Goal: Task Accomplishment & Management: Use online tool/utility

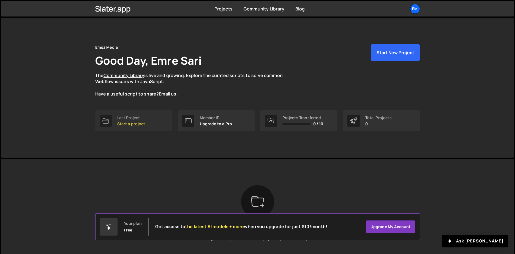
click at [131, 124] on p "Start a project" at bounding box center [131, 124] width 28 height 4
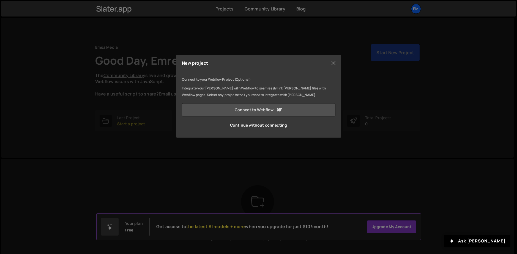
click at [270, 112] on link "Connect to Webflow" at bounding box center [259, 109] width 154 height 13
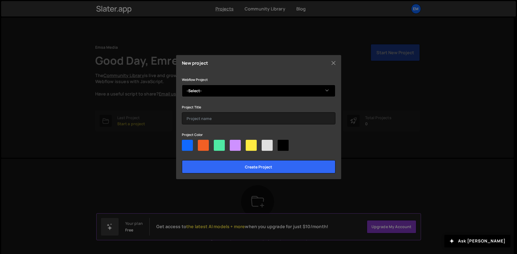
click at [211, 89] on select "-Select- Tutorial" at bounding box center [259, 91] width 154 height 12
select select "67dc3f976b707b3ad4153656"
click at [182, 85] on select "-Select- Tutorial" at bounding box center [259, 91] width 154 height 12
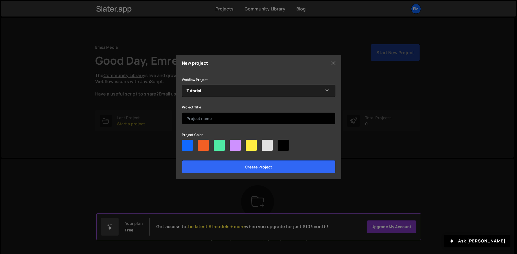
click at [213, 119] on input "text" at bounding box center [259, 118] width 154 height 12
type input "Test Project"
click at [269, 144] on div at bounding box center [267, 145] width 11 height 11
click at [265, 143] on input"] "radio" at bounding box center [264, 142] width 4 height 4
radio input"] "true"
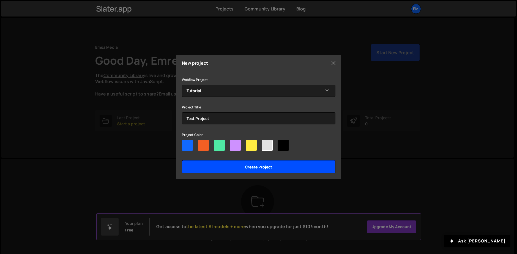
click at [266, 166] on input "Create project" at bounding box center [259, 166] width 154 height 13
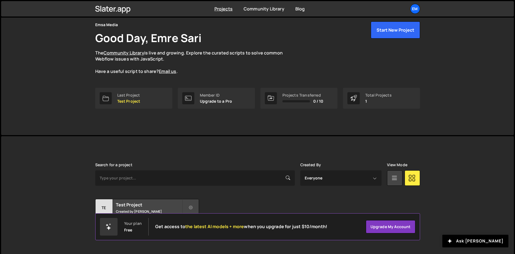
scroll to position [29, 0]
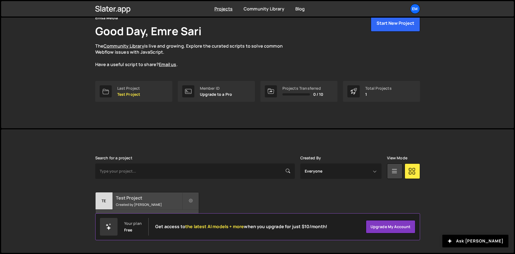
click at [111, 202] on div "Te" at bounding box center [103, 200] width 17 height 17
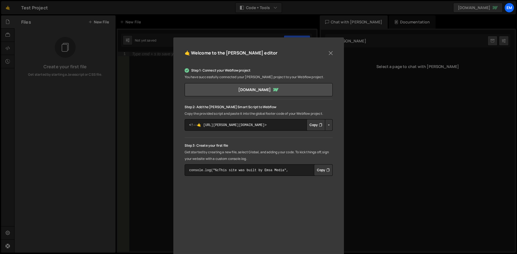
scroll to position [28, 0]
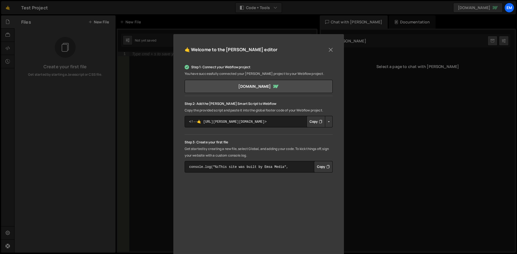
click at [327, 122] on button "Button group with nested dropdown" at bounding box center [329, 122] width 8 height 12
click at [297, 133] on div "Step 1: Connect your Webflow project You have successfully connected your Slate…" at bounding box center [259, 118] width 148 height 109
click at [312, 119] on button "Copy" at bounding box center [315, 122] width 19 height 12
click at [319, 122] on icon "Button group with nested dropdown" at bounding box center [320, 122] width 3 height 6
drag, startPoint x: 219, startPoint y: 110, endPoint x: 330, endPoint y: 109, distance: 110.3
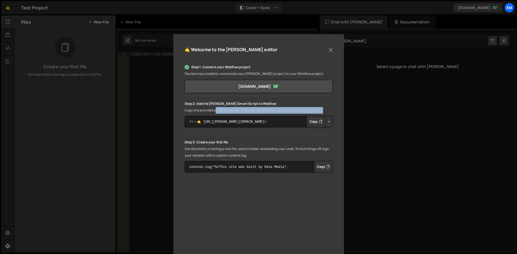
click at [330, 109] on p "Copy the provided script and paste it into the global footer code of your Webfl…" at bounding box center [259, 110] width 148 height 7
click at [336, 111] on div "🤙 Welcome to the Slater editor Step 1: Connect your Webflow project You have su…" at bounding box center [258, 156] width 171 height 244
click at [255, 155] on p "Get started by creating a new file, select Global, and adding your code. To kic…" at bounding box center [259, 152] width 148 height 13
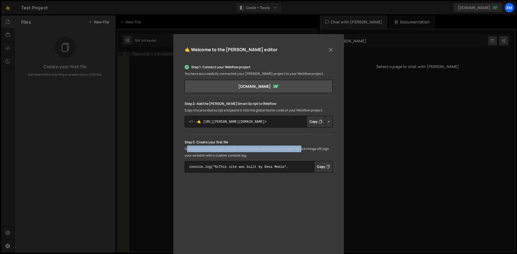
drag, startPoint x: 185, startPoint y: 149, endPoint x: 303, endPoint y: 150, distance: 118.0
click at [303, 150] on p "Get started by creating a new file, select Global, and adding your code. To kic…" at bounding box center [259, 152] width 148 height 13
click at [270, 155] on p "Get started by creating a new file, select Global, and adding your code. To kic…" at bounding box center [259, 152] width 148 height 13
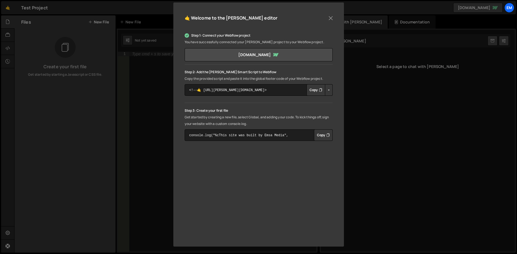
scroll to position [59, 0]
click at [333, 18] on button "Close" at bounding box center [331, 18] width 8 height 8
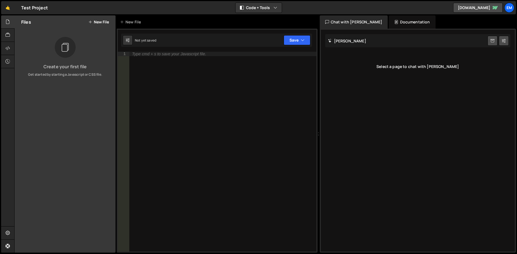
click at [399, 88] on div "Slater AI Start new chat Select a page to chat with Slater" at bounding box center [418, 141] width 194 height 222
click at [333, 39] on h2 "Slater AI" at bounding box center [347, 40] width 38 height 5
click at [300, 40] on button "Save" at bounding box center [297, 40] width 27 height 10
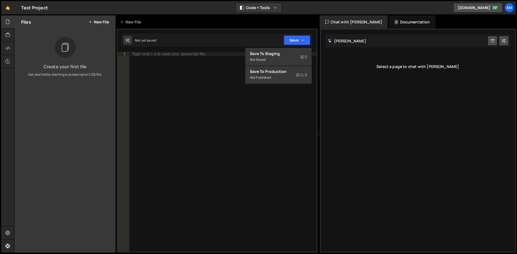
click at [267, 124] on div "Type cmd + s to save your Javascript file." at bounding box center [222, 156] width 187 height 209
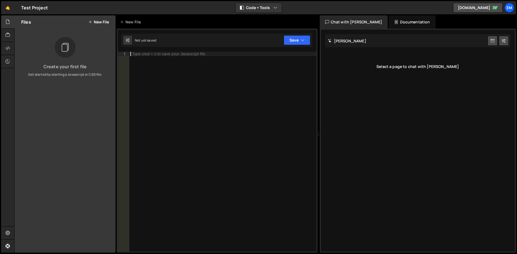
click at [94, 22] on button "New File" at bounding box center [98, 22] width 21 height 4
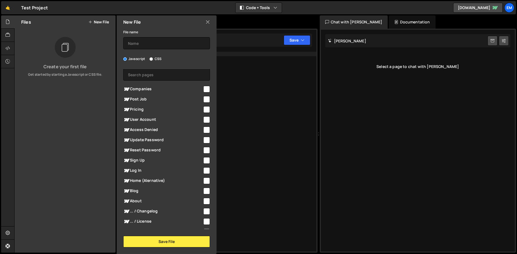
scroll to position [0, 0]
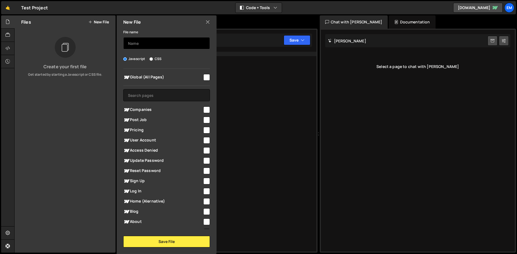
click at [155, 42] on input "text" at bounding box center [166, 43] width 87 height 12
click at [209, 22] on icon at bounding box center [207, 22] width 4 height 6
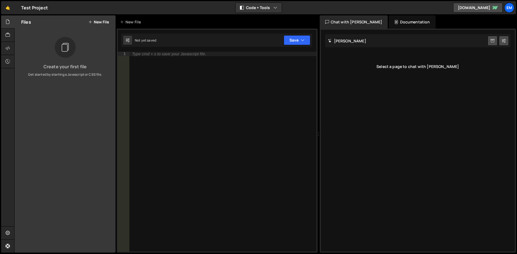
click at [98, 24] on button "New File" at bounding box center [98, 22] width 21 height 4
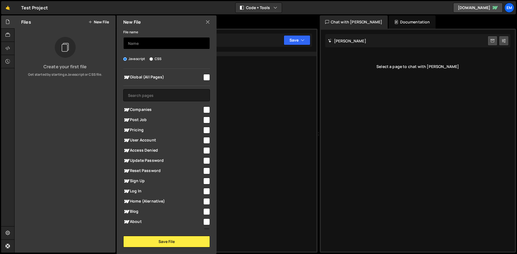
click at [150, 42] on input "text" at bounding box center [166, 43] width 87 height 12
type input "Tutorial"
click at [205, 78] on input "checkbox" at bounding box center [206, 77] width 7 height 7
checkbox input "false"
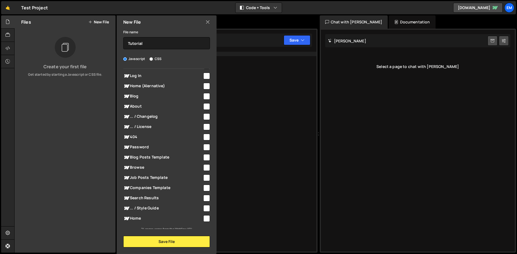
scroll to position [118, 0]
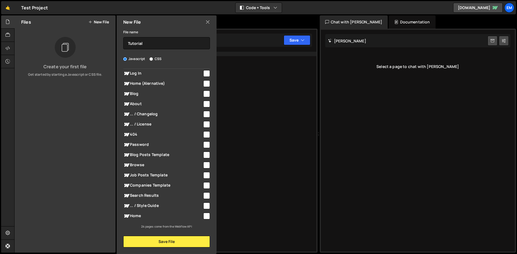
click at [206, 217] on input "checkbox" at bounding box center [206, 216] width 7 height 7
checkbox input "true"
click at [176, 245] on button "Save File" at bounding box center [166, 242] width 87 height 12
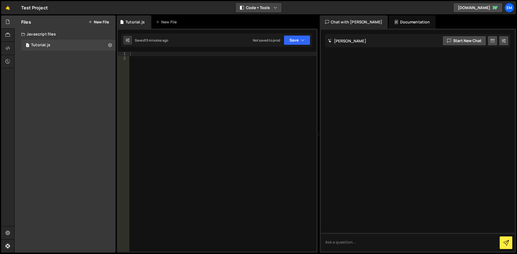
click at [260, 7] on button "Code + Tools" at bounding box center [258, 8] width 46 height 10
click at [297, 6] on div "🤙 Test Project ⚠️ Code is being edited in another browser Code + Tools Code Onl…" at bounding box center [258, 7] width 515 height 13
click at [366, 245] on textarea at bounding box center [418, 242] width 194 height 19
click at [505, 41] on icon at bounding box center [504, 41] width 4 height 6
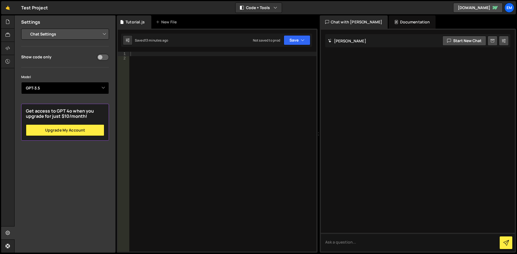
click at [71, 91] on select "Select Model GPT-3.5 GPT-4o mini GPT-4o (Pro) GPT-4.1 (Pro)" at bounding box center [65, 88] width 88 height 12
click at [66, 89] on select "Select Model GPT-3.5 GPT-4o mini GPT-4o (Pro) GPT-4.1 (Pro)" at bounding box center [65, 88] width 88 height 12
click at [58, 80] on div "Model Select Model GPT-3.5 GPT-4o mini GPT-4o (Pro) GPT-4.1 (Pro)" at bounding box center [65, 84] width 88 height 20
click at [77, 33] on select "Project Settings Code Editor Settings Chat Settings" at bounding box center [66, 34] width 81 height 12
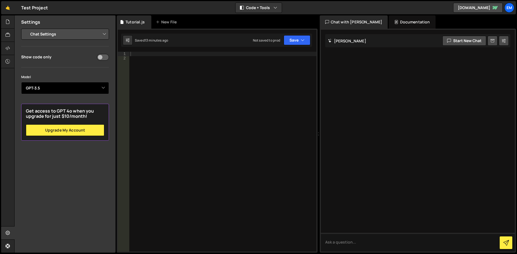
drag, startPoint x: 77, startPoint y: 33, endPoint x: 53, endPoint y: 86, distance: 58.5
click at [77, 33] on select "Project Settings Code Editor Settings Chat Settings" at bounding box center [66, 34] width 81 height 12
click at [41, 85] on select "Select Model GPT-3.5 GPT-4o mini GPT-4o (Pro) GPT-4.1 (Pro)" at bounding box center [65, 88] width 88 height 12
click at [56, 62] on div "Show code only Model Select Model GPT-3.5 GPT-4o mini GPT-4o (Pro) GPT-4.1 (Pro…" at bounding box center [65, 96] width 88 height 87
click at [67, 34] on select "Project Settings Code Editor Settings Chat Settings" at bounding box center [66, 34] width 81 height 12
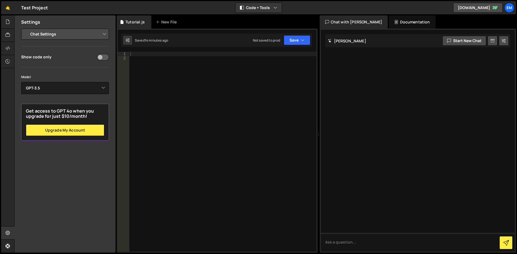
click at [53, 73] on div "Show code only Model Select Model GPT-3.5 GPT-4o mini GPT-4o (Pro) GPT-4.1 (Pro…" at bounding box center [65, 96] width 88 height 87
click at [53, 35] on select "Project Settings Code Editor Settings Chat Settings" at bounding box center [66, 34] width 81 height 12
click at [26, 28] on select "Project Settings Code Editor Settings Chat Settings" at bounding box center [66, 34] width 81 height 12
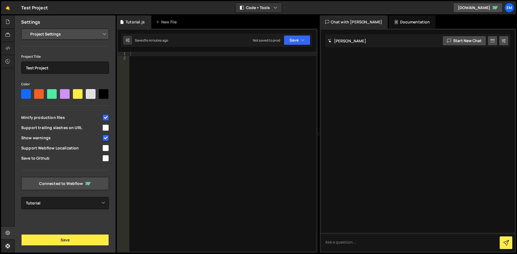
click at [50, 35] on select "Project Settings Code Editor Settings Chat Settings" at bounding box center [66, 34] width 81 height 12
select select "editor"
click at [26, 28] on select "Project Settings Code Editor Settings Chat Settings" at bounding box center [66, 34] width 81 height 12
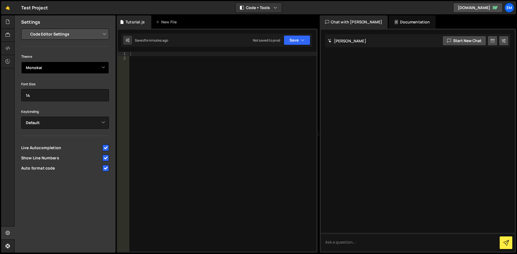
click at [51, 70] on select "Ambiance Chaos Clouds Midnight Dracula Cobalt Gruvbox Green on Black idle Finge…" at bounding box center [65, 68] width 88 height 12
click at [21, 62] on select "Ambiance Chaos Clouds Midnight Dracula Cobalt Gruvbox Green on Black idle Finge…" at bounding box center [65, 68] width 88 height 12
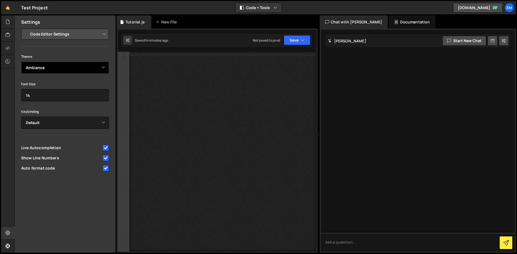
click at [54, 65] on select "Ambiance Chaos Clouds Midnight Dracula Cobalt Gruvbox Green on Black idle Finge…" at bounding box center [65, 68] width 88 height 12
click at [21, 62] on select "Ambiance Chaos Clouds Midnight Dracula Cobalt Gruvbox Green on Black idle Finge…" at bounding box center [65, 68] width 88 height 12
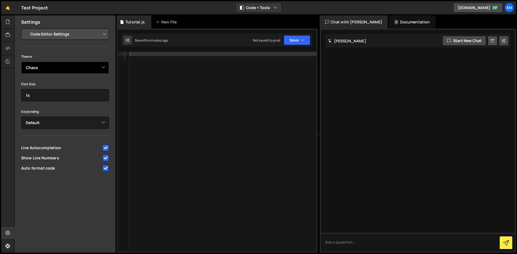
click at [48, 68] on select "Ambiance Chaos Clouds Midnight Dracula Cobalt Gruvbox Green on Black idle Finge…" at bounding box center [65, 68] width 88 height 12
click at [21, 62] on select "Ambiance Chaos Clouds Midnight Dracula Cobalt Gruvbox Green on Black idle Finge…" at bounding box center [65, 68] width 88 height 12
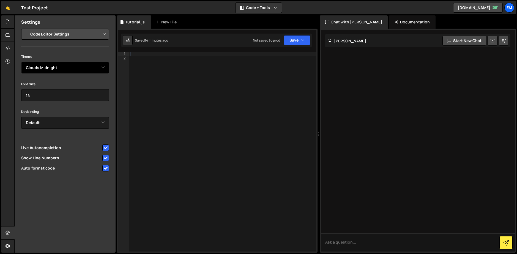
click at [56, 66] on select "Ambiance Chaos Clouds Midnight Dracula Cobalt Gruvbox Green on Black idle Finge…" at bounding box center [65, 68] width 88 height 12
click at [21, 62] on select "Ambiance Chaos Clouds Midnight Dracula Cobalt Gruvbox Green on Black idle Finge…" at bounding box center [65, 68] width 88 height 12
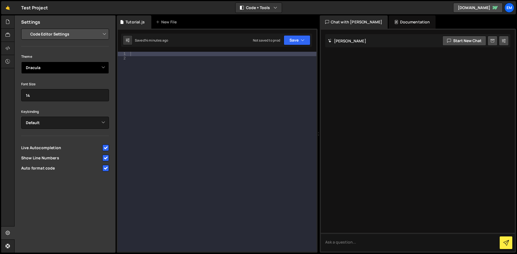
click at [58, 64] on select "Ambiance Chaos Clouds Midnight Dracula Cobalt Gruvbox Green on Black idle Finge…" at bounding box center [65, 68] width 88 height 12
click at [21, 62] on select "Ambiance Chaos Clouds Midnight Dracula Cobalt Gruvbox Green on Black idle Finge…" at bounding box center [65, 68] width 88 height 12
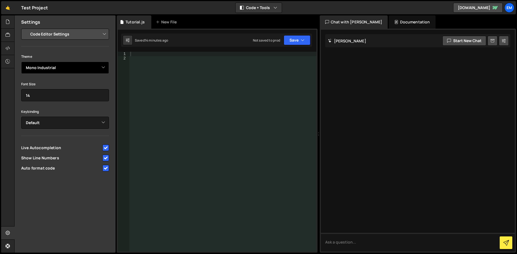
click at [66, 65] on select "Ambiance Chaos Clouds Midnight Dracula Cobalt Gruvbox Green on Black idle Finge…" at bounding box center [65, 68] width 88 height 12
click at [21, 62] on select "Ambiance Chaos Clouds Midnight Dracula Cobalt Gruvbox Green on Black idle Finge…" at bounding box center [65, 68] width 88 height 12
click at [70, 65] on select "Ambiance Chaos Clouds Midnight Dracula Cobalt Gruvbox Green on Black idle Finge…" at bounding box center [65, 68] width 88 height 12
click at [21, 62] on select "Ambiance Chaos Clouds Midnight Dracula Cobalt Gruvbox Green on Black idle Finge…" at bounding box center [65, 68] width 88 height 12
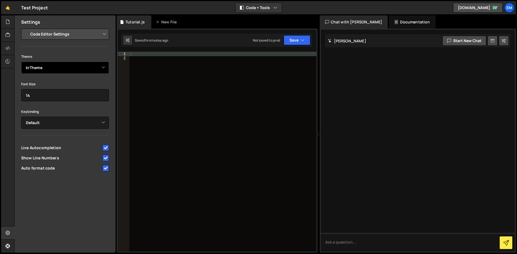
click at [49, 69] on select "Ambiance Chaos Clouds Midnight Dracula Cobalt Gruvbox Green on Black idle Finge…" at bounding box center [65, 68] width 88 height 12
click at [21, 62] on select "Ambiance Chaos Clouds Midnight Dracula Cobalt Gruvbox Green on Black idle Finge…" at bounding box center [65, 68] width 88 height 12
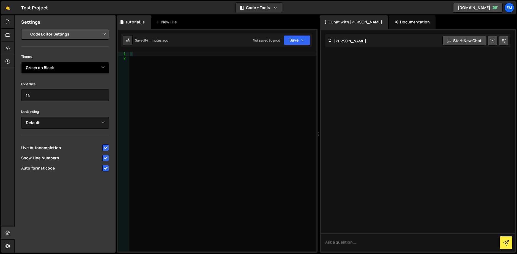
click at [59, 69] on select "Ambiance Chaos Clouds Midnight Dracula Cobalt Gruvbox Green on Black idle Finge…" at bounding box center [65, 68] width 88 height 12
click at [21, 62] on select "Ambiance Chaos Clouds Midnight Dracula Cobalt Gruvbox Green on Black idle Finge…" at bounding box center [65, 68] width 88 height 12
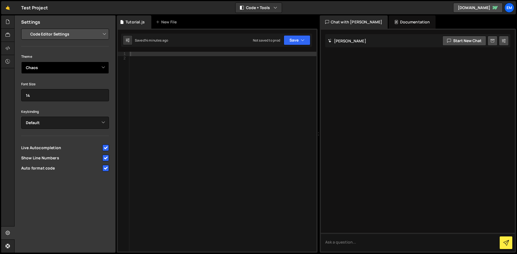
drag, startPoint x: 47, startPoint y: 69, endPoint x: 48, endPoint y: 73, distance: 4.7
click at [47, 69] on select "Ambiance Chaos Clouds Midnight Dracula Cobalt Gruvbox Green on Black idle Finge…" at bounding box center [65, 68] width 88 height 12
click at [21, 62] on select "Ambiance Chaos Clouds Midnight Dracula Cobalt Gruvbox Green on Black idle Finge…" at bounding box center [65, 68] width 88 height 12
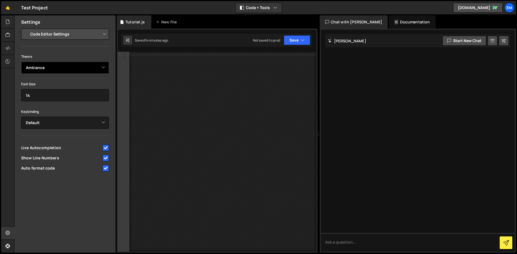
drag, startPoint x: 52, startPoint y: 62, endPoint x: 51, endPoint y: 65, distance: 3.9
click at [52, 62] on select "Ambiance Chaos Clouds Midnight Dracula Cobalt Gruvbox Green on Black idle Finge…" at bounding box center [65, 68] width 88 height 12
click at [21, 62] on select "Ambiance Chaos Clouds Midnight Dracula Cobalt Gruvbox Green on Black idle Finge…" at bounding box center [65, 68] width 88 height 12
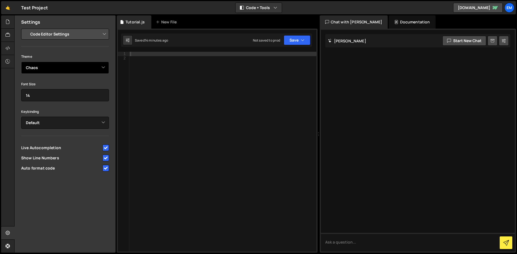
click at [50, 66] on select "Ambiance Chaos Clouds Midnight Dracula Cobalt Gruvbox Green on Black idle Finge…" at bounding box center [65, 68] width 88 height 12
click at [21, 62] on select "Ambiance Chaos Clouds Midnight Dracula Cobalt Gruvbox Green on Black idle Finge…" at bounding box center [65, 68] width 88 height 12
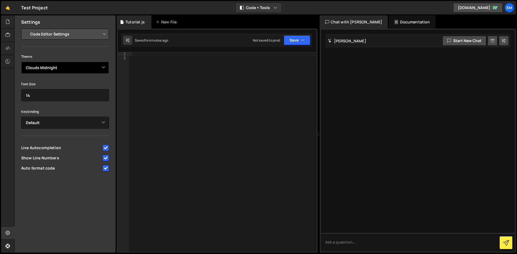
click at [59, 65] on select "Ambiance Chaos Clouds Midnight Dracula Cobalt Gruvbox Green on Black idle Finge…" at bounding box center [65, 68] width 88 height 12
click at [21, 62] on select "Ambiance Chaos Clouds Midnight Dracula Cobalt Gruvbox Green on Black idle Finge…" at bounding box center [65, 68] width 88 height 12
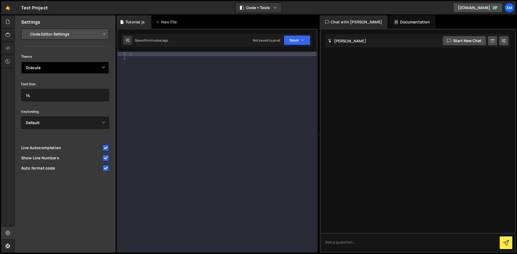
drag, startPoint x: 57, startPoint y: 63, endPoint x: 55, endPoint y: 70, distance: 7.7
click at [57, 63] on select "Ambiance Chaos Clouds Midnight Dracula Cobalt Gruvbox Green on Black idle Finge…" at bounding box center [65, 68] width 88 height 12
click at [21, 62] on select "Ambiance Chaos Clouds Midnight Dracula Cobalt Gruvbox Green on Black idle Finge…" at bounding box center [65, 68] width 88 height 12
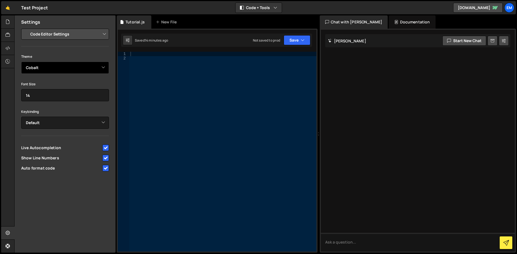
click at [61, 65] on select "Ambiance Chaos Clouds Midnight Dracula Cobalt Gruvbox Green on Black idle Finge…" at bounding box center [65, 68] width 88 height 12
select select "ace/theme/clouds_midnight"
click at [21, 62] on select "Ambiance Chaos Clouds Midnight Dracula Cobalt Gruvbox Green on Black idle Finge…" at bounding box center [65, 68] width 88 height 12
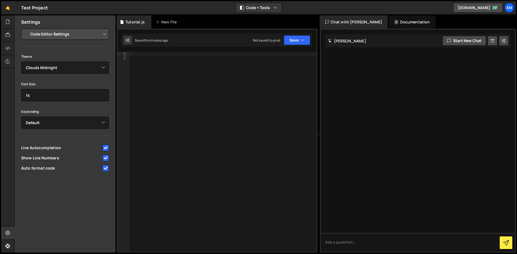
click at [57, 52] on div "Project Settings Code Editor Settings Chat Settings Project Title Test Project …" at bounding box center [65, 101] width 101 height 144
click at [42, 96] on input "14" at bounding box center [65, 95] width 88 height 12
click at [46, 109] on div "Keybinding Default Vim Emacs Sublime VSCode" at bounding box center [65, 118] width 88 height 21
click at [51, 31] on select "Project Settings Code Editor Settings Chat Settings" at bounding box center [66, 34] width 81 height 12
select select "chat"
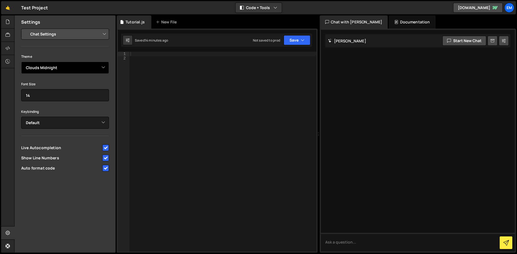
click at [26, 28] on select "Project Settings Code Editor Settings Chat Settings" at bounding box center [66, 34] width 81 height 12
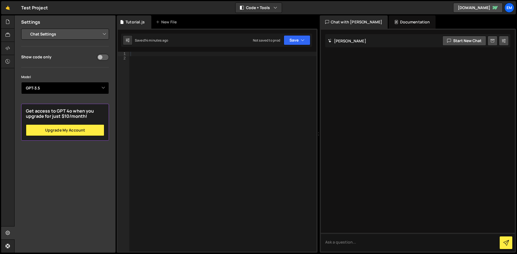
drag, startPoint x: 70, startPoint y: 89, endPoint x: 66, endPoint y: 94, distance: 6.6
click at [70, 89] on select "Select Model GPT-3.5 GPT-4o mini GPT-4o (Pro) GPT-4.1 (Pro)" at bounding box center [65, 88] width 88 height 12
select select "gpt-4o-mini"
click at [21, 82] on select "Select Model GPT-3.5 GPT-4o mini GPT-4o (Pro) GPT-4.1 (Pro)" at bounding box center [65, 88] width 88 height 12
drag, startPoint x: 53, startPoint y: 180, endPoint x: 60, endPoint y: 149, distance: 31.7
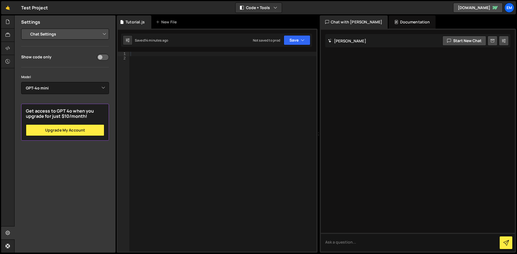
click at [53, 180] on div "Settings Project Settings Code Editor Settings Chat Settings Project Title Test…" at bounding box center [65, 133] width 101 height 237
click at [46, 36] on select "Project Settings Code Editor Settings Chat Settings" at bounding box center [66, 34] width 81 height 12
click at [47, 35] on select "Project Settings Code Editor Settings Chat Settings" at bounding box center [66, 34] width 81 height 12
click at [83, 33] on select "Project Settings Code Editor Settings Chat Settings" at bounding box center [66, 34] width 81 height 12
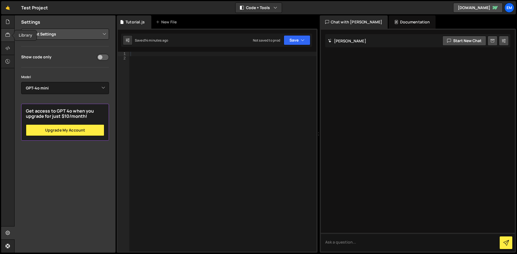
click at [7, 33] on icon at bounding box center [8, 35] width 4 height 6
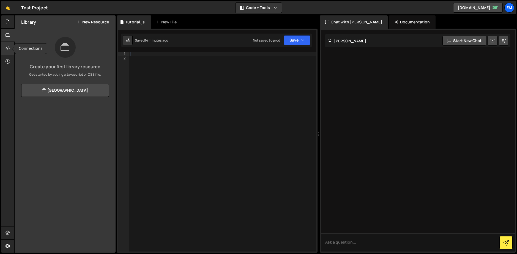
click at [5, 44] on div at bounding box center [7, 48] width 13 height 13
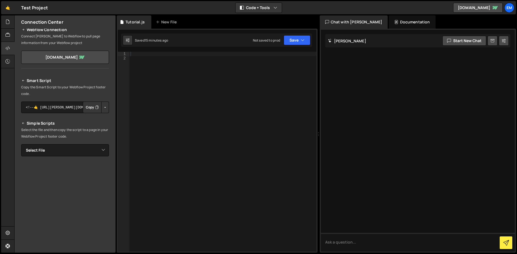
scroll to position [38, 0]
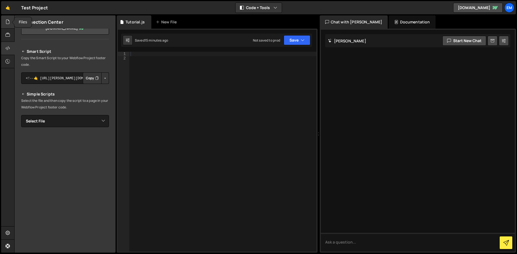
click at [7, 21] on icon at bounding box center [8, 22] width 4 height 6
